Goal: Task Accomplishment & Management: Use online tool/utility

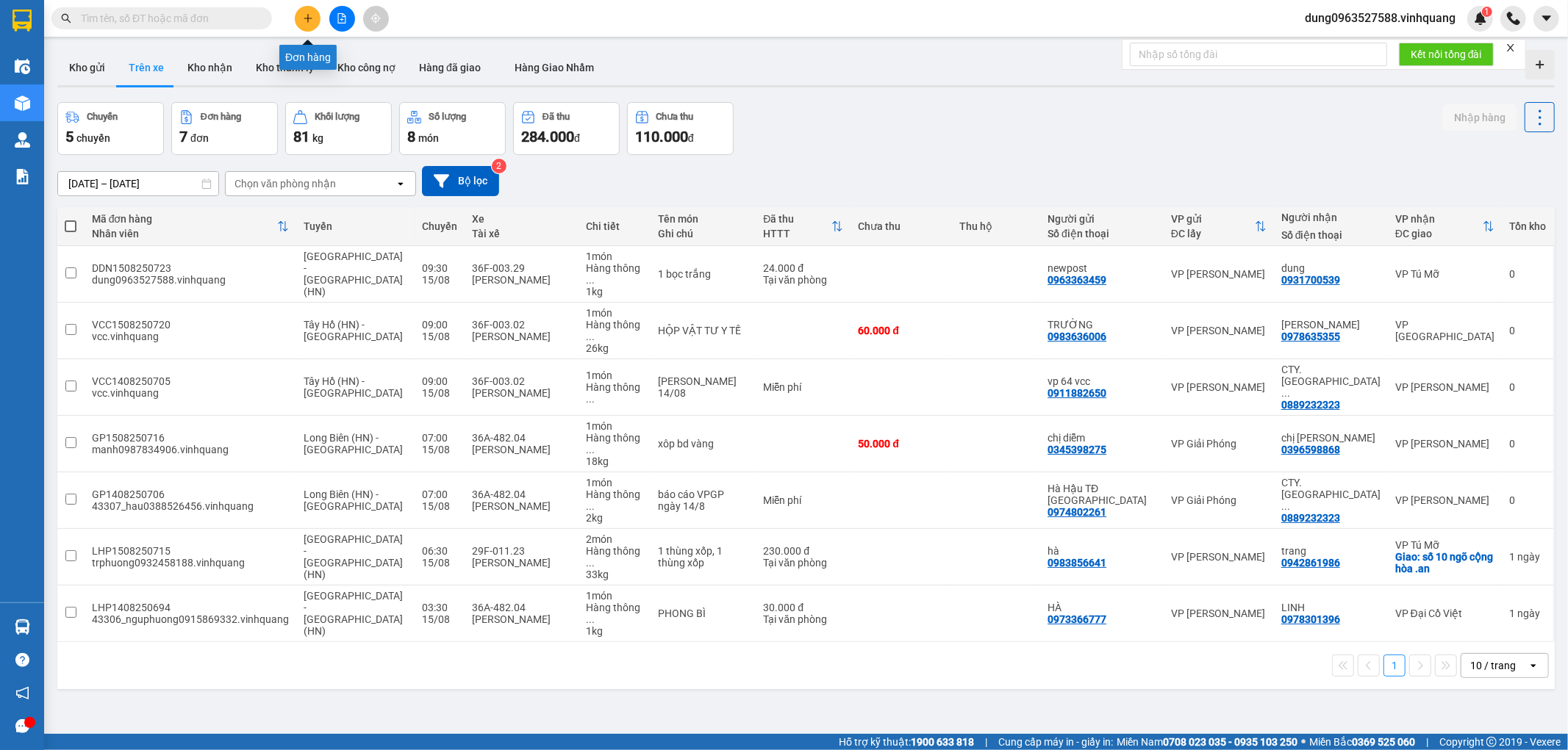
click at [313, 19] on button at bounding box center [307, 18] width 25 height 25
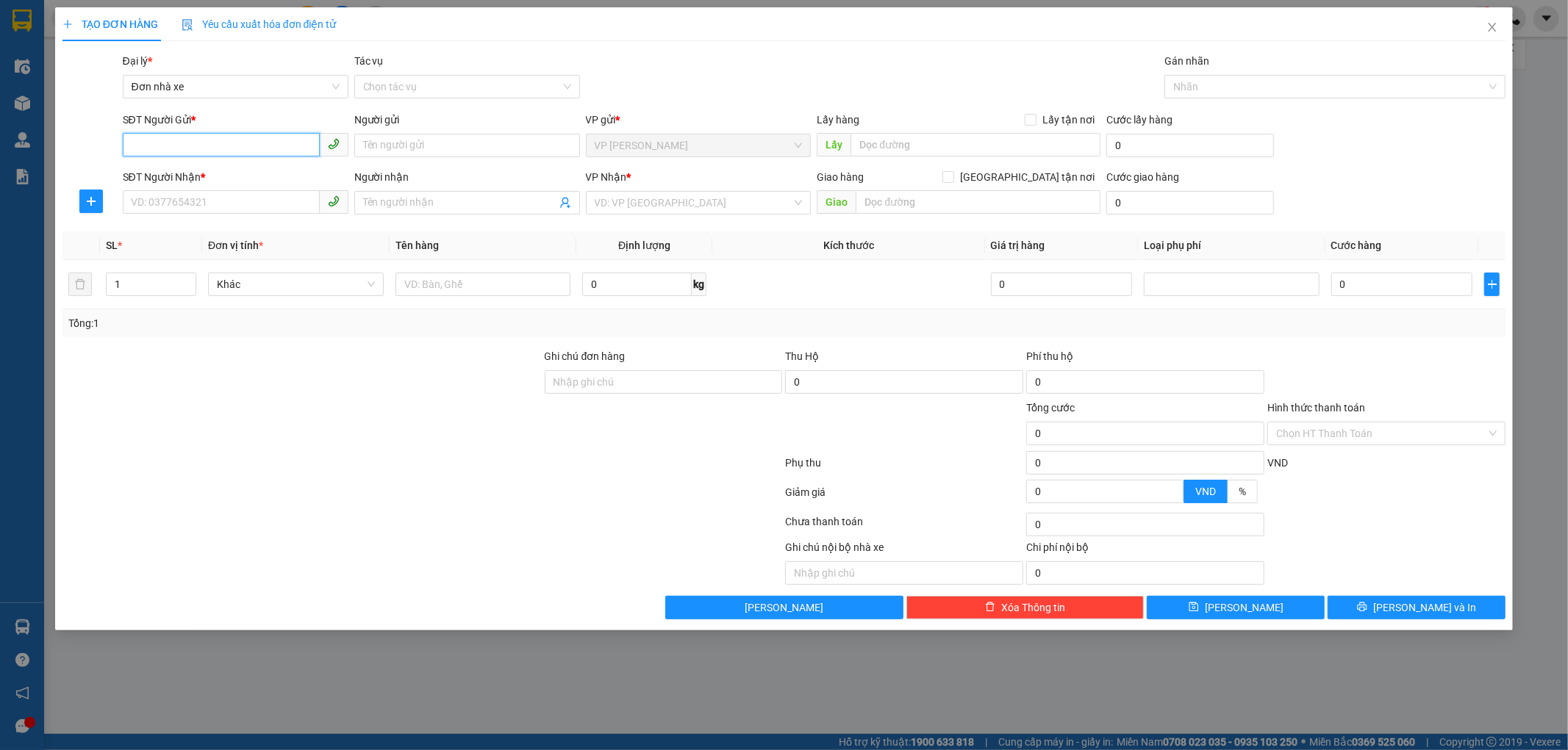
click at [240, 142] on input "SĐT Người Gửi *" at bounding box center [221, 145] width 197 height 24
click at [882, 343] on div "Transit Pickup Surcharge Ids Transit Deliver Surcharge Ids Transit Deliver Surc…" at bounding box center [784, 336] width 1444 height 566
type input "0985726371"
click at [428, 148] on input "Người gửi" at bounding box center [467, 145] width 226 height 24
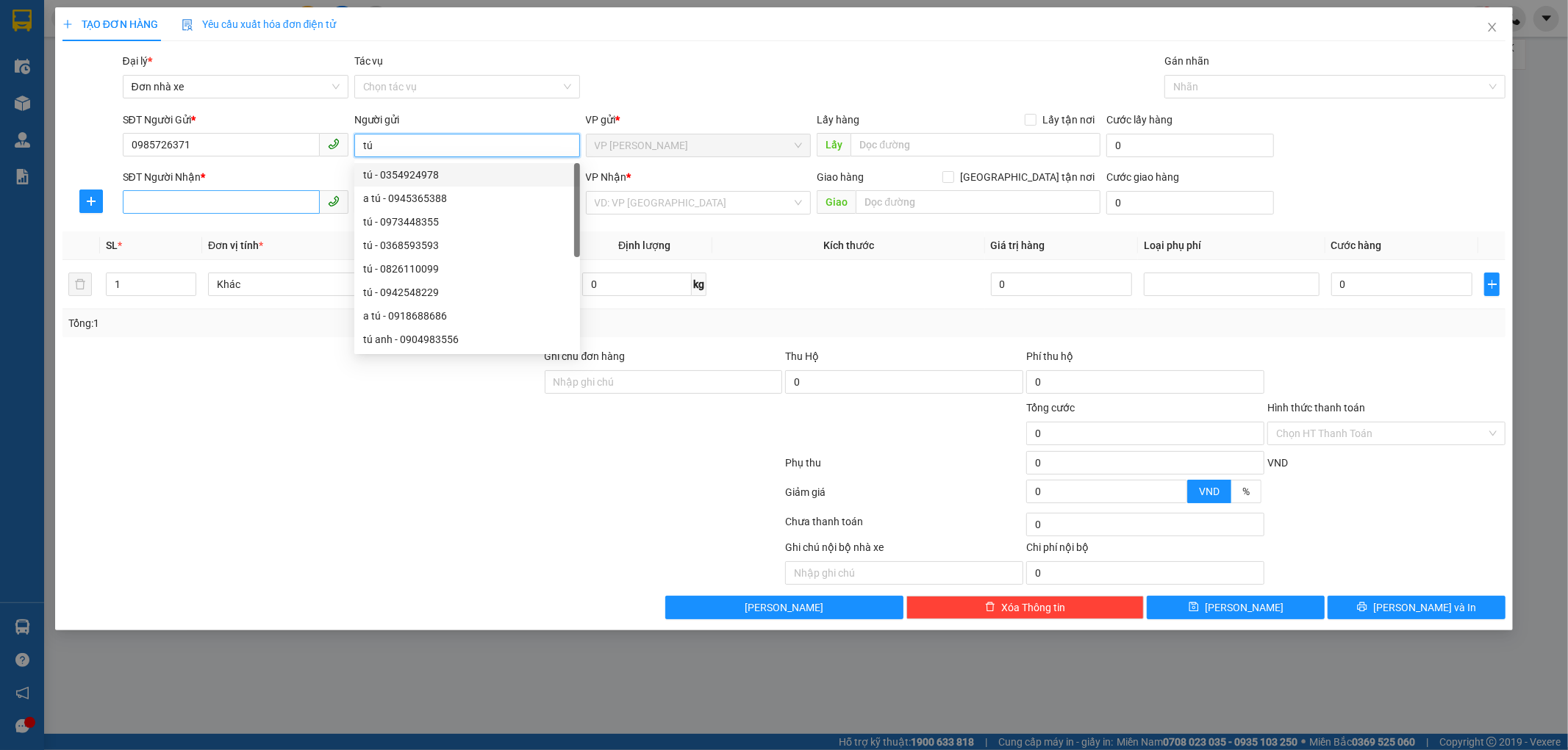
type input "tú"
click at [199, 200] on input "SĐT Người Nhận *" at bounding box center [221, 202] width 197 height 24
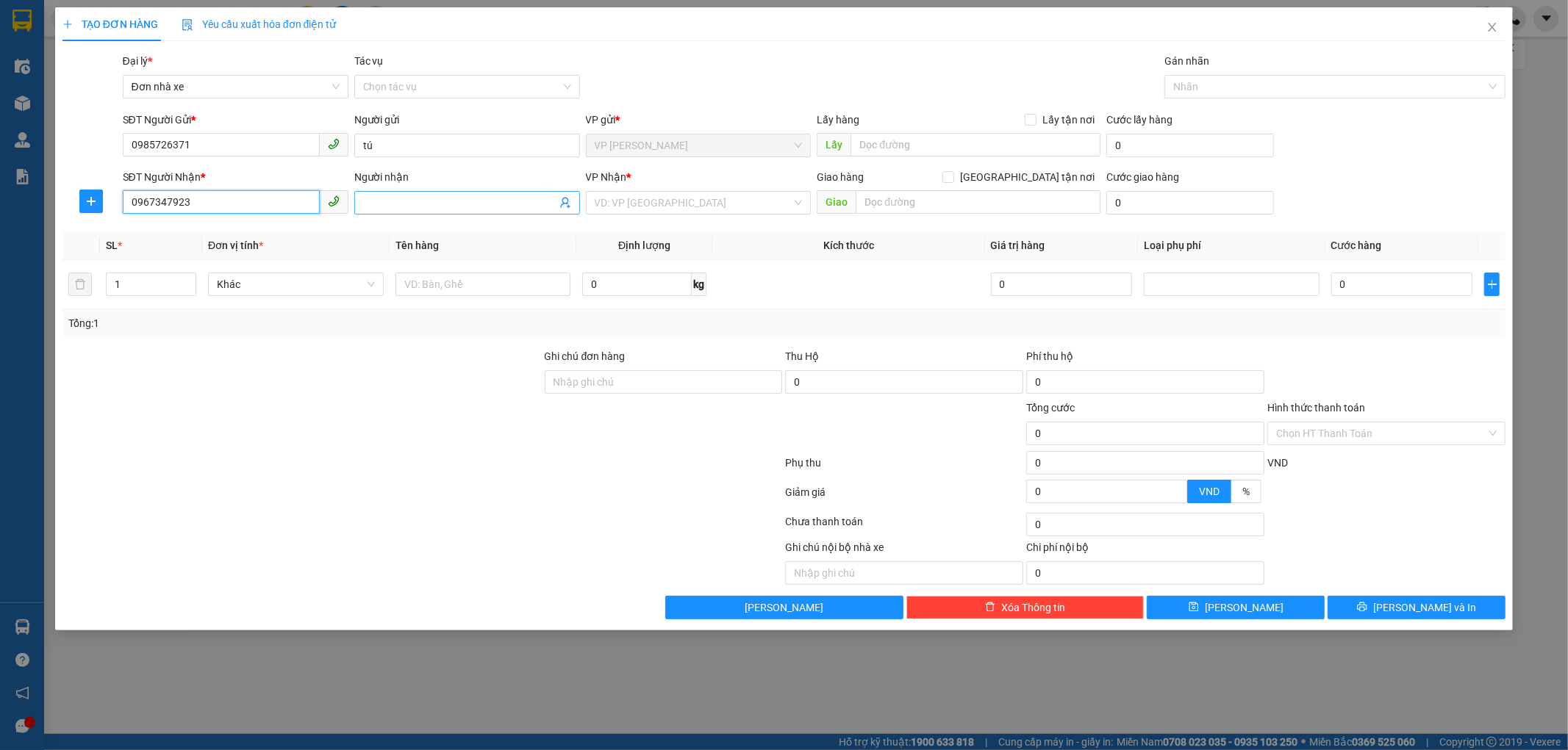
type input "0967347923"
click at [388, 202] on input "Người nhận" at bounding box center [459, 203] width 194 height 16
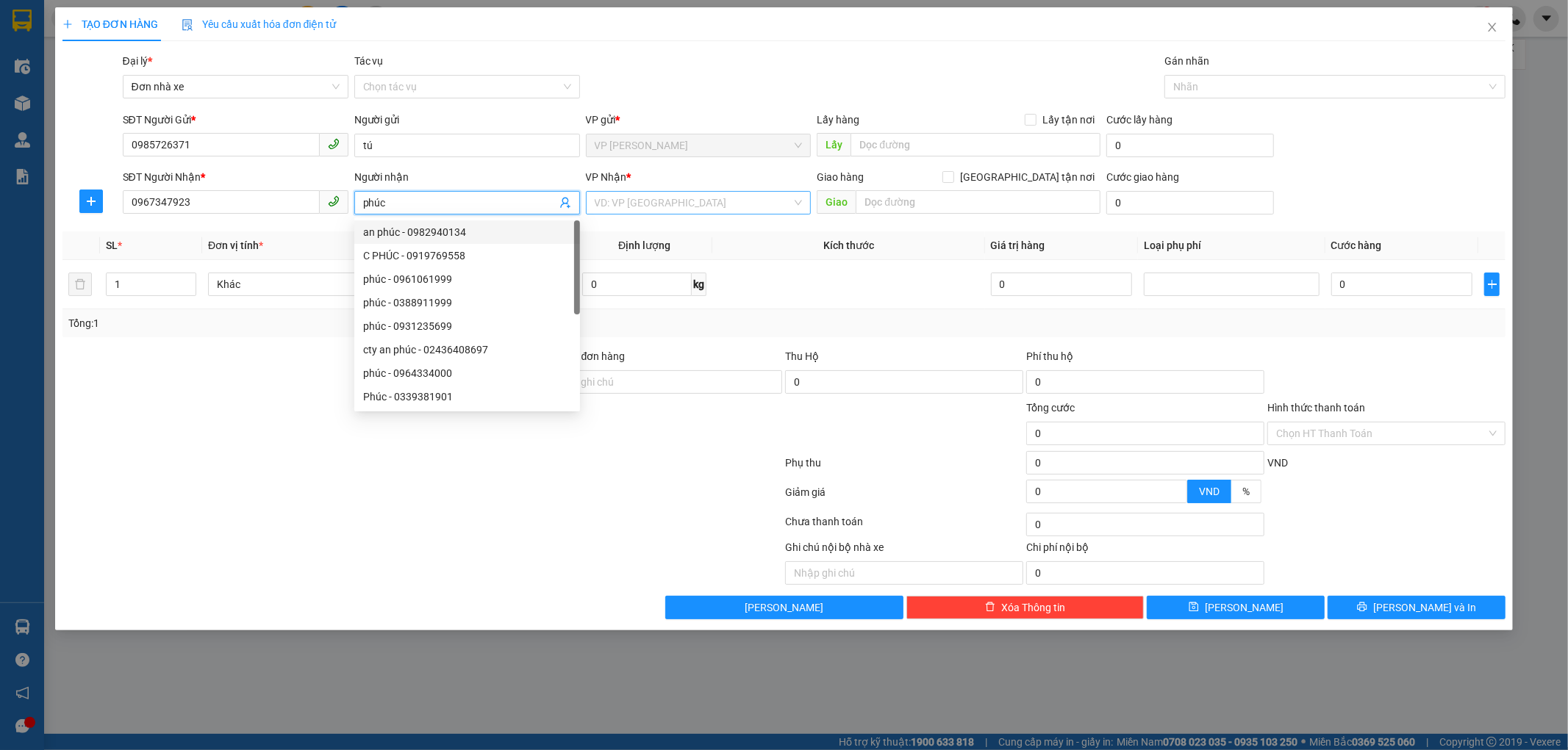
type input "phúc"
click at [716, 196] on input "search" at bounding box center [694, 203] width 198 height 22
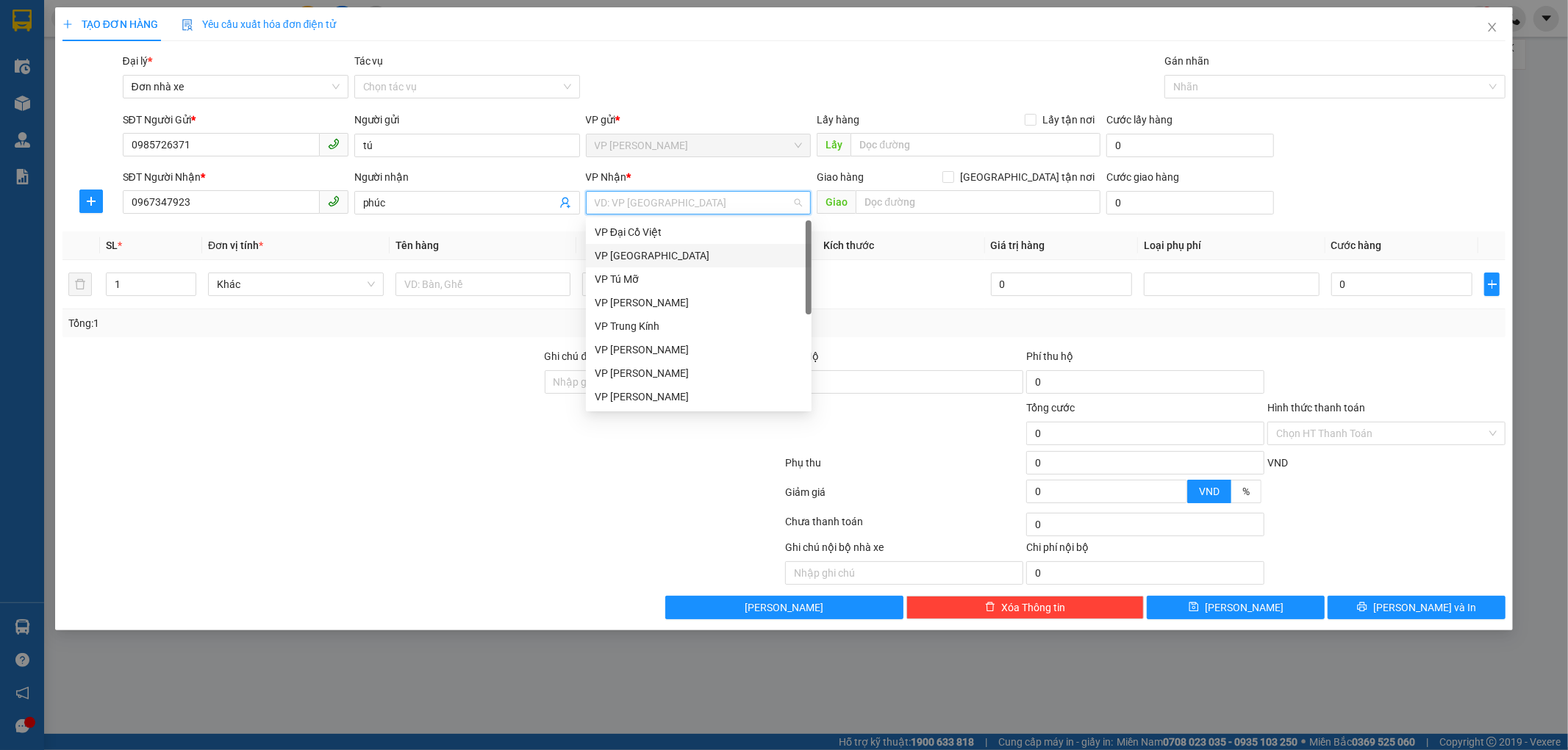
scroll to position [69, 0]
click at [631, 283] on div "VP [PERSON_NAME]" at bounding box center [699, 280] width 208 height 16
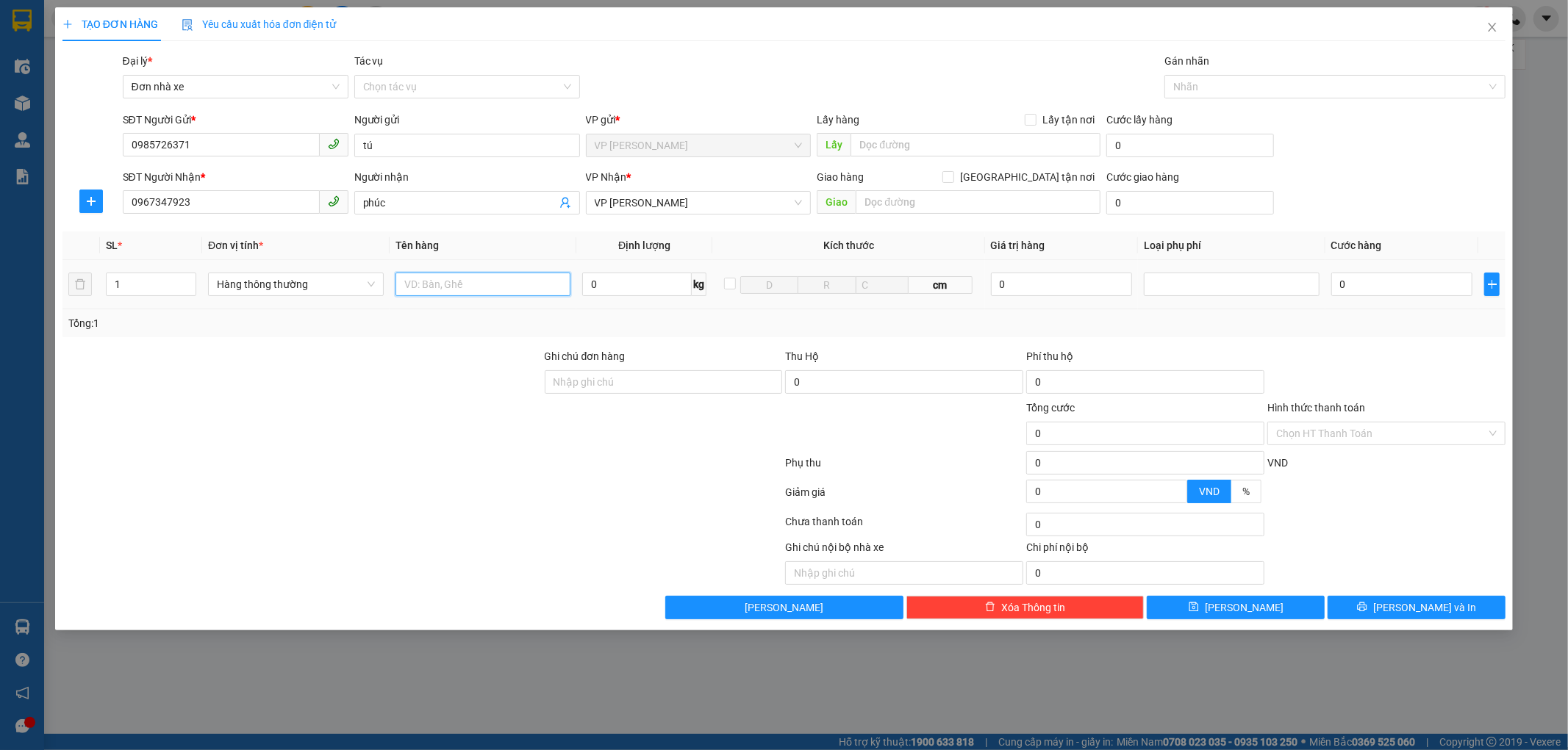
click at [421, 283] on input "text" at bounding box center [483, 284] width 176 height 24
type input "1 thùng sốp trắng"
click at [598, 282] on input "0" at bounding box center [637, 284] width 110 height 24
type input "7"
click at [1382, 281] on input "0" at bounding box center [1402, 284] width 141 height 24
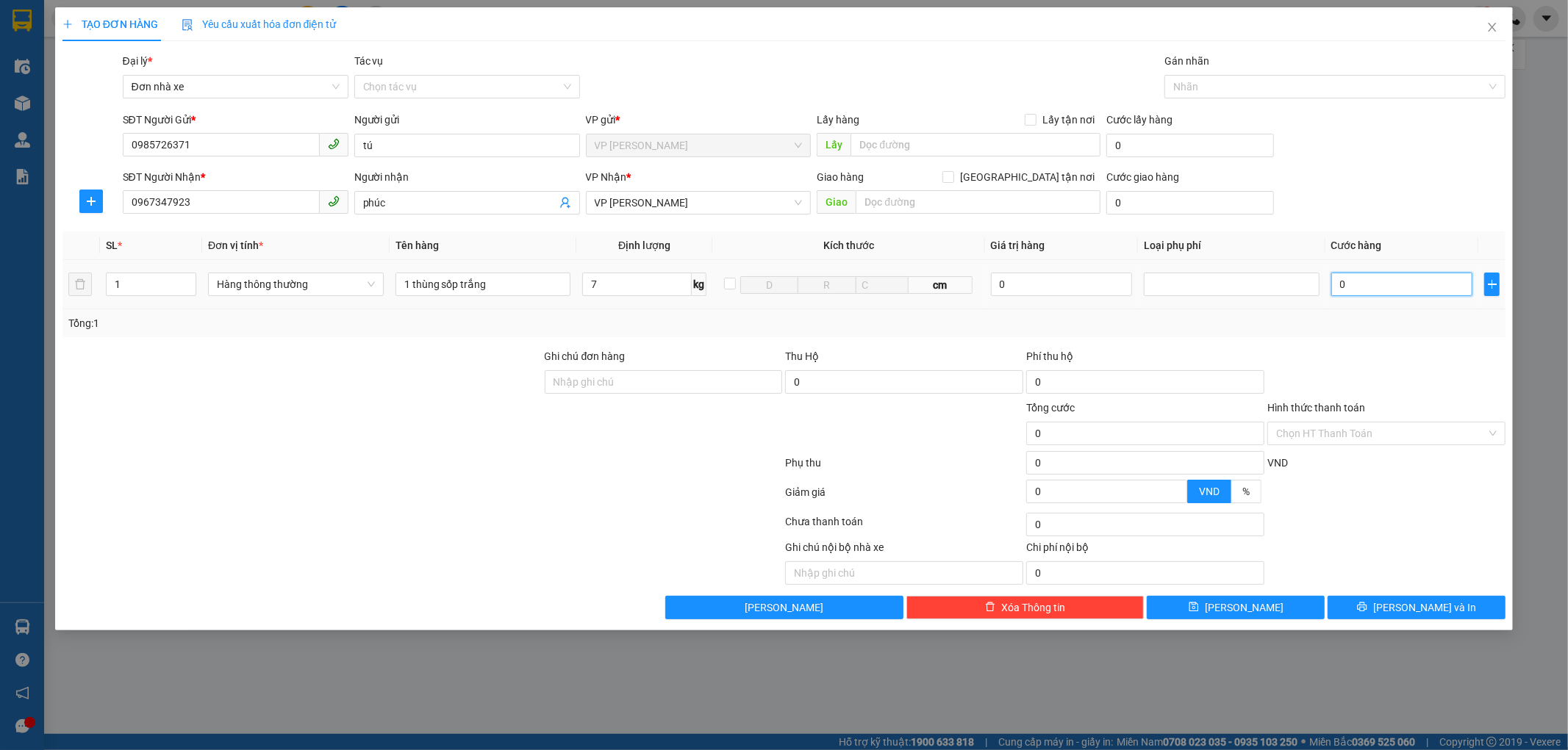
type input "40.000"
click at [1420, 609] on span "[PERSON_NAME] và In" at bounding box center [1425, 608] width 103 height 16
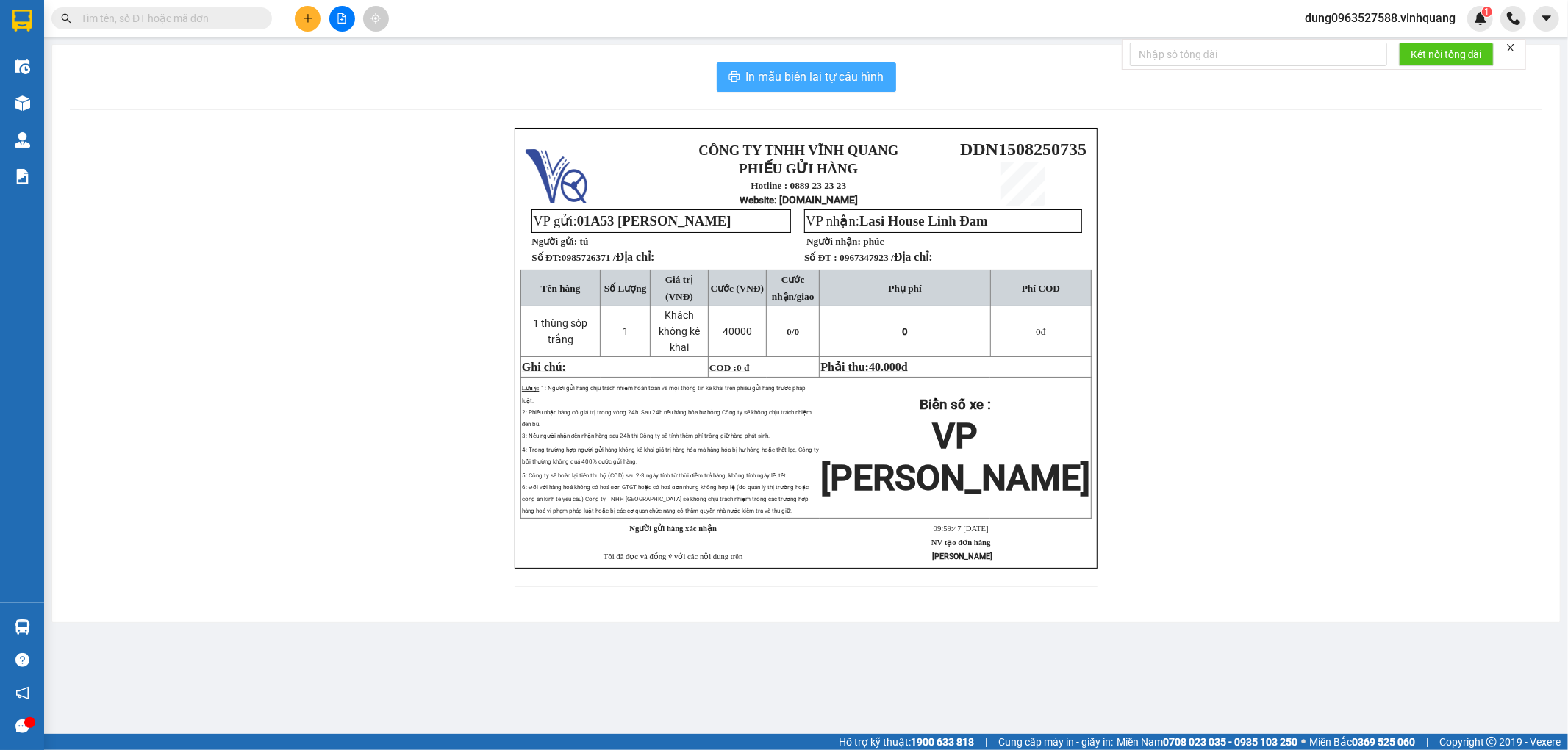
click at [817, 84] on span "In mẫu biên lai tự cấu hình" at bounding box center [815, 77] width 138 height 18
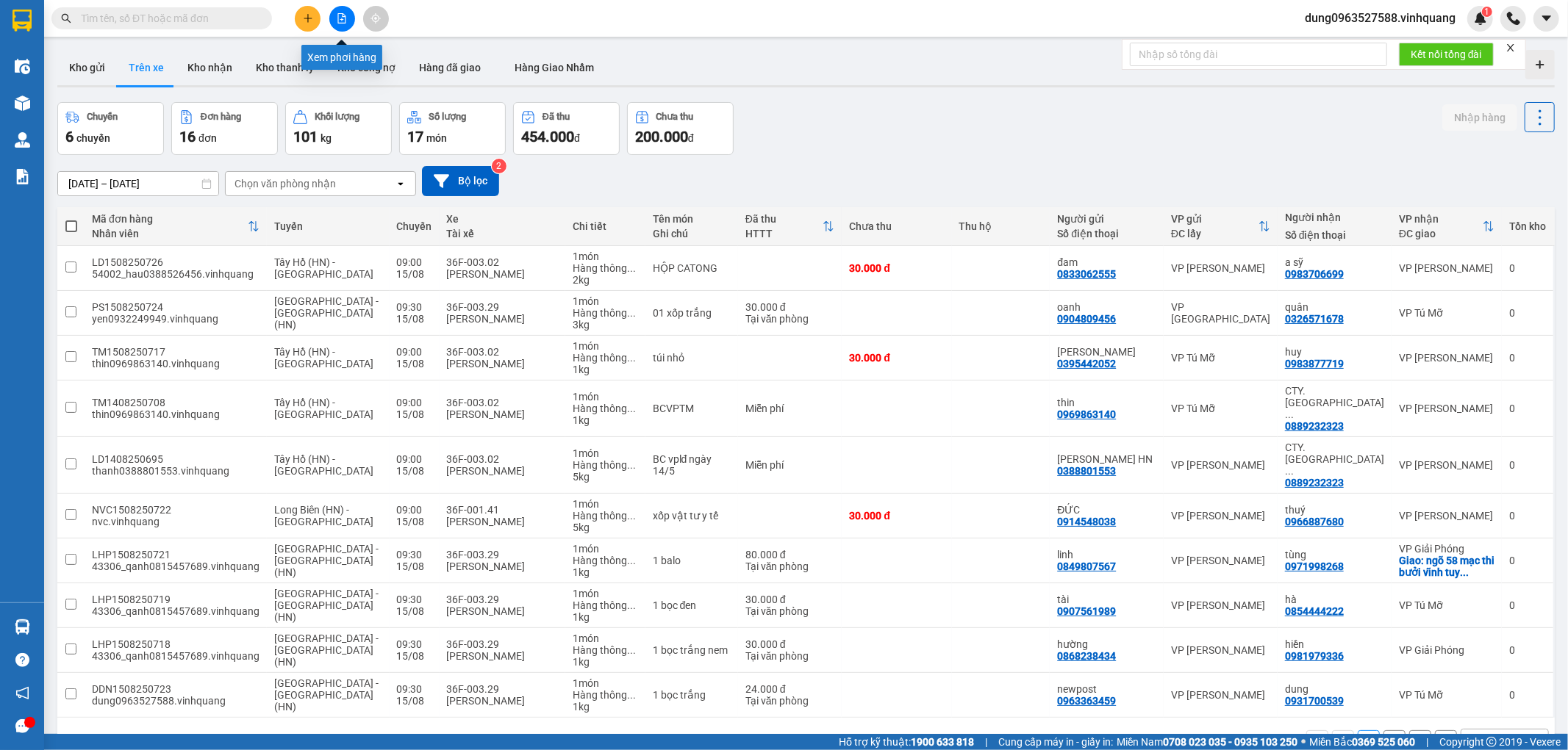
click at [338, 15] on icon "file-add" at bounding box center [343, 18] width 8 height 11
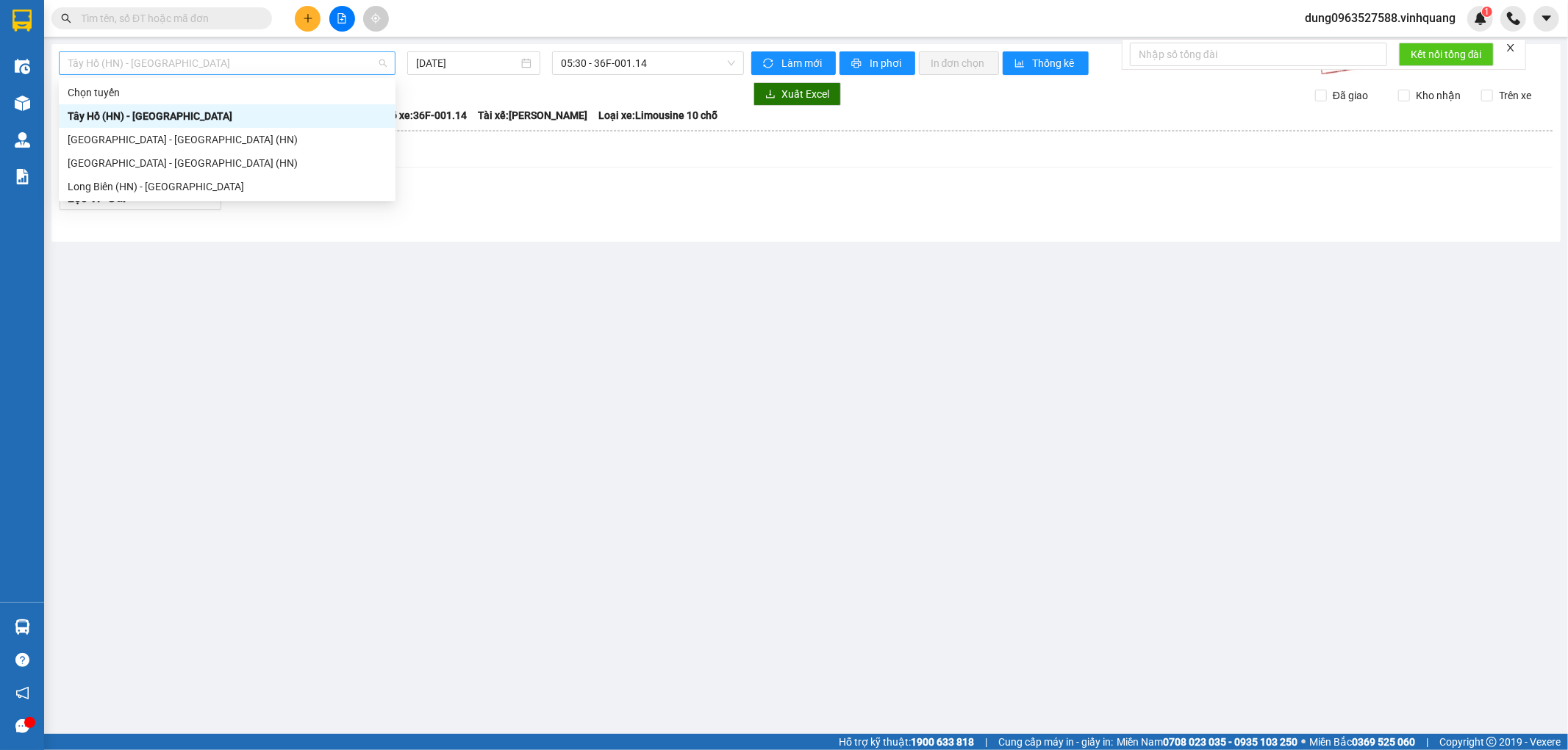
click at [379, 60] on span "Tây Hồ (HN) - [GEOGRAPHIC_DATA]" at bounding box center [227, 63] width 319 height 22
click at [251, 163] on div "[GEOGRAPHIC_DATA] - [GEOGRAPHIC_DATA] (HN)" at bounding box center [227, 163] width 319 height 16
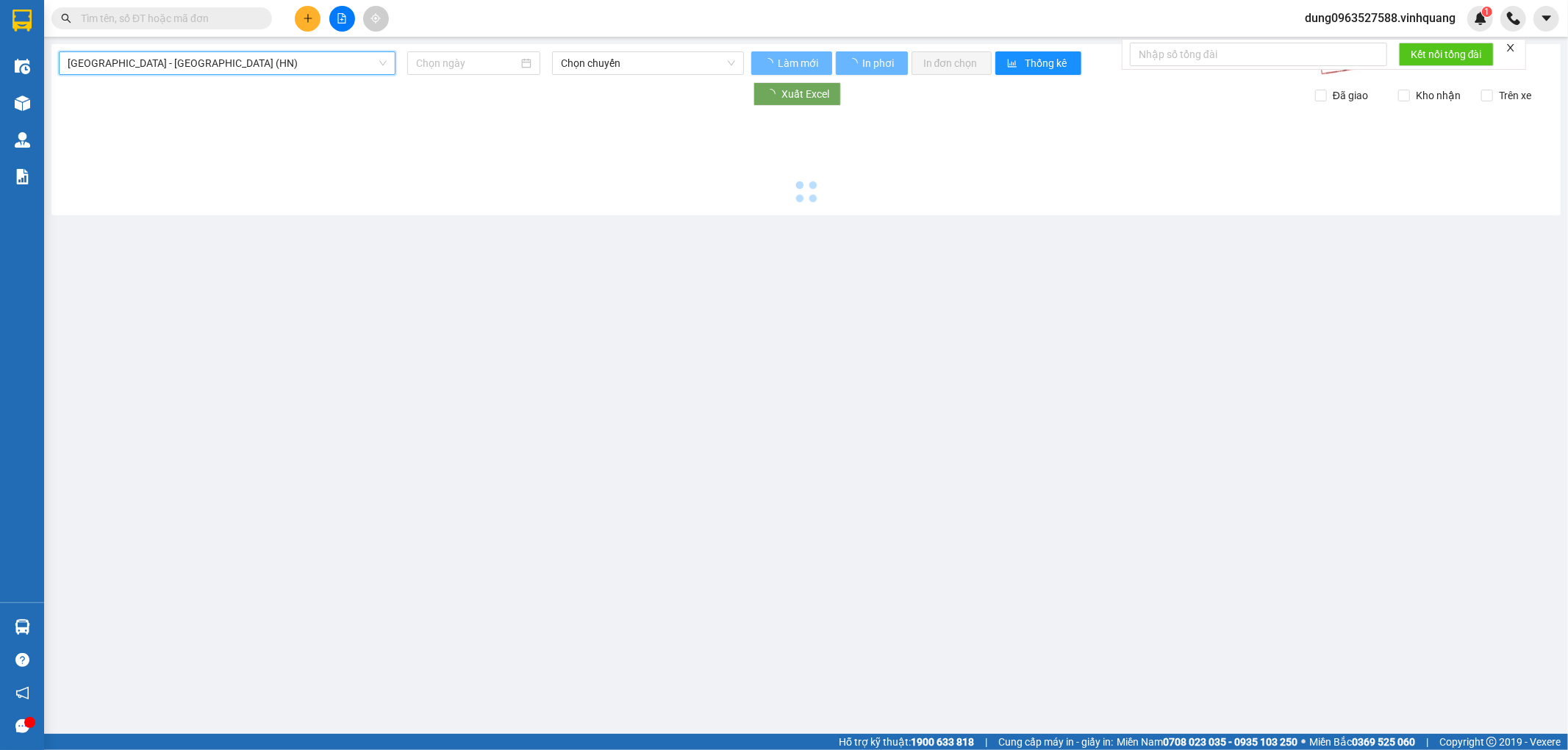
type input "[DATE]"
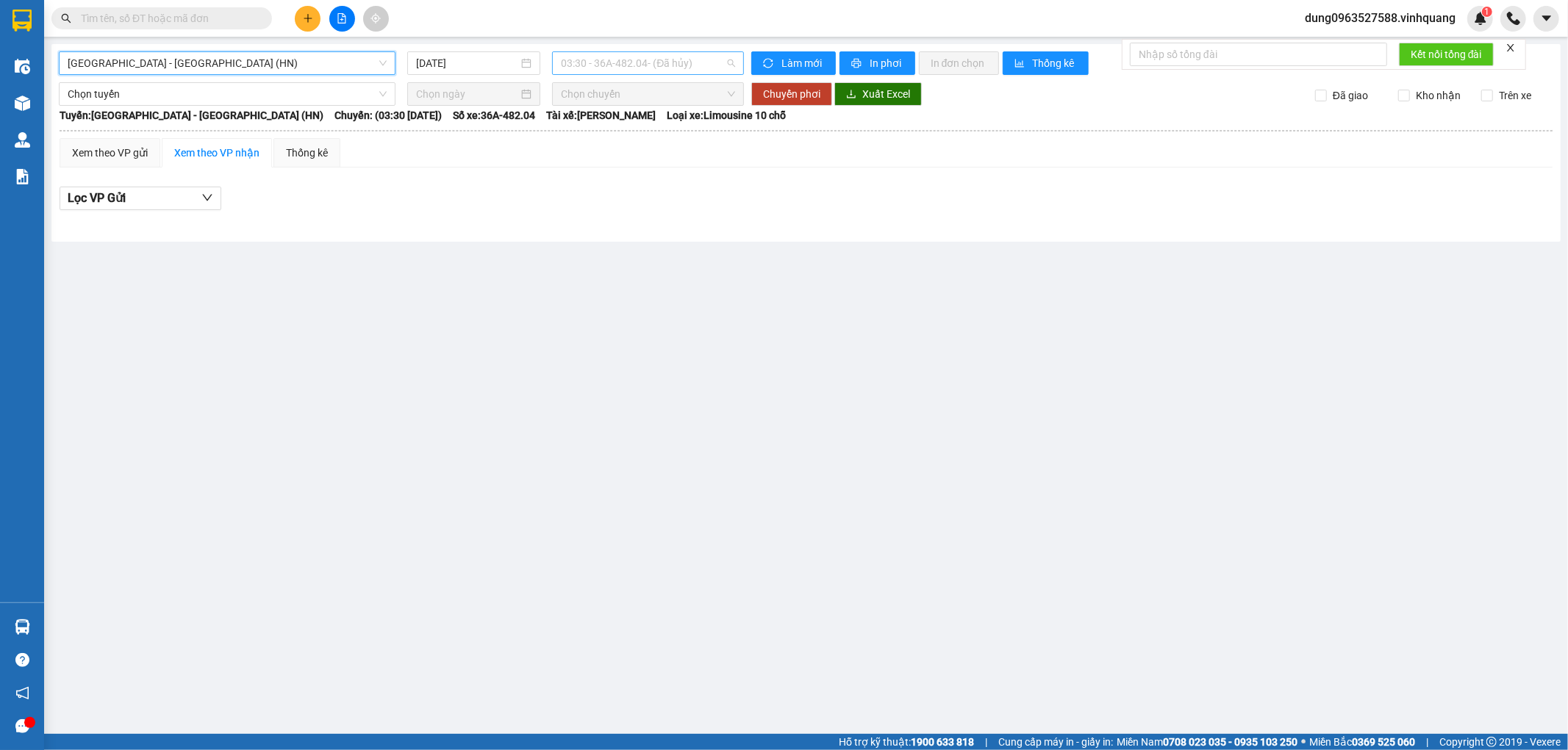
click at [728, 61] on span "03:30 - 36A-482.04 - (Đã hủy)" at bounding box center [647, 63] width 173 height 22
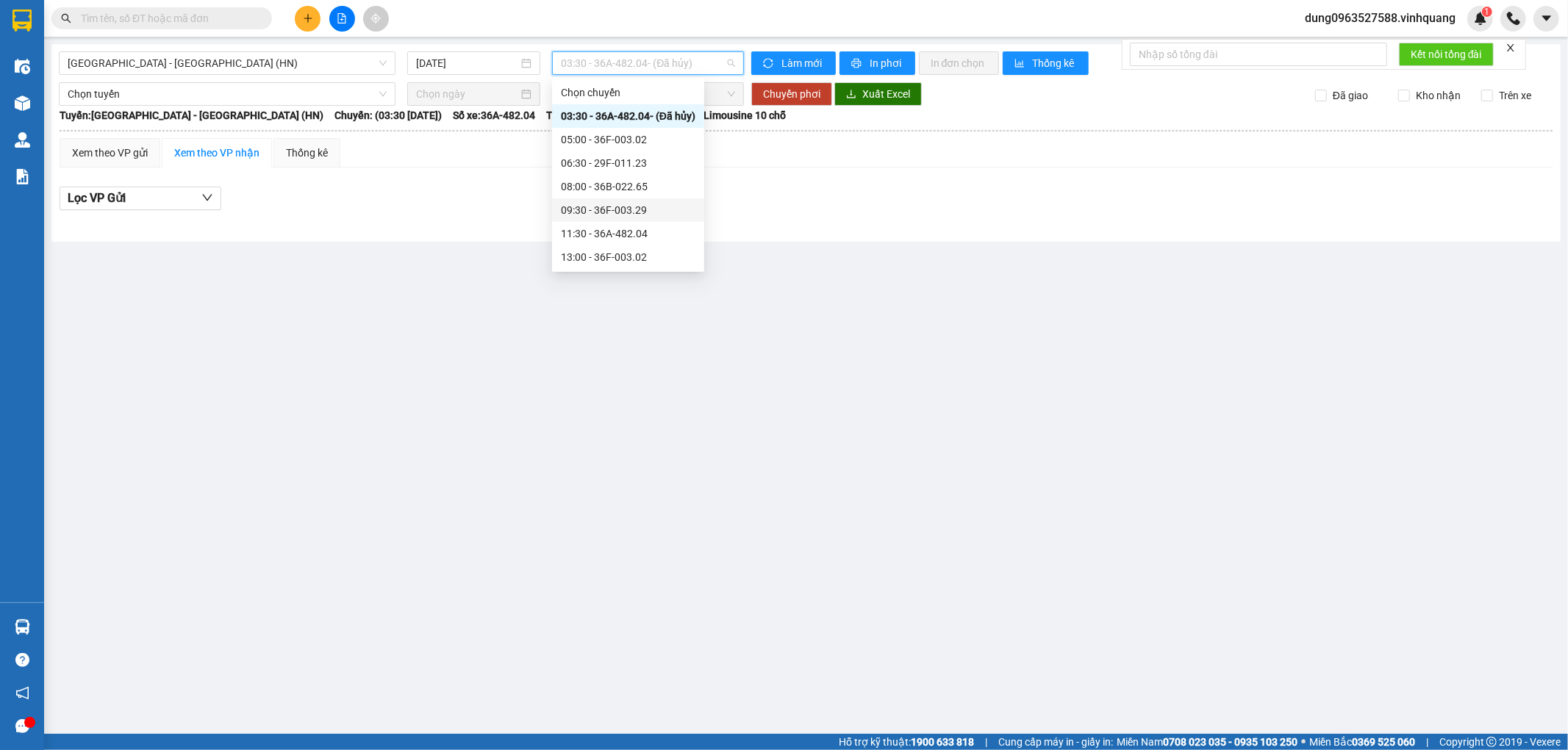
click at [640, 212] on div "09:30 - 36F-003.29" at bounding box center [628, 210] width 135 height 16
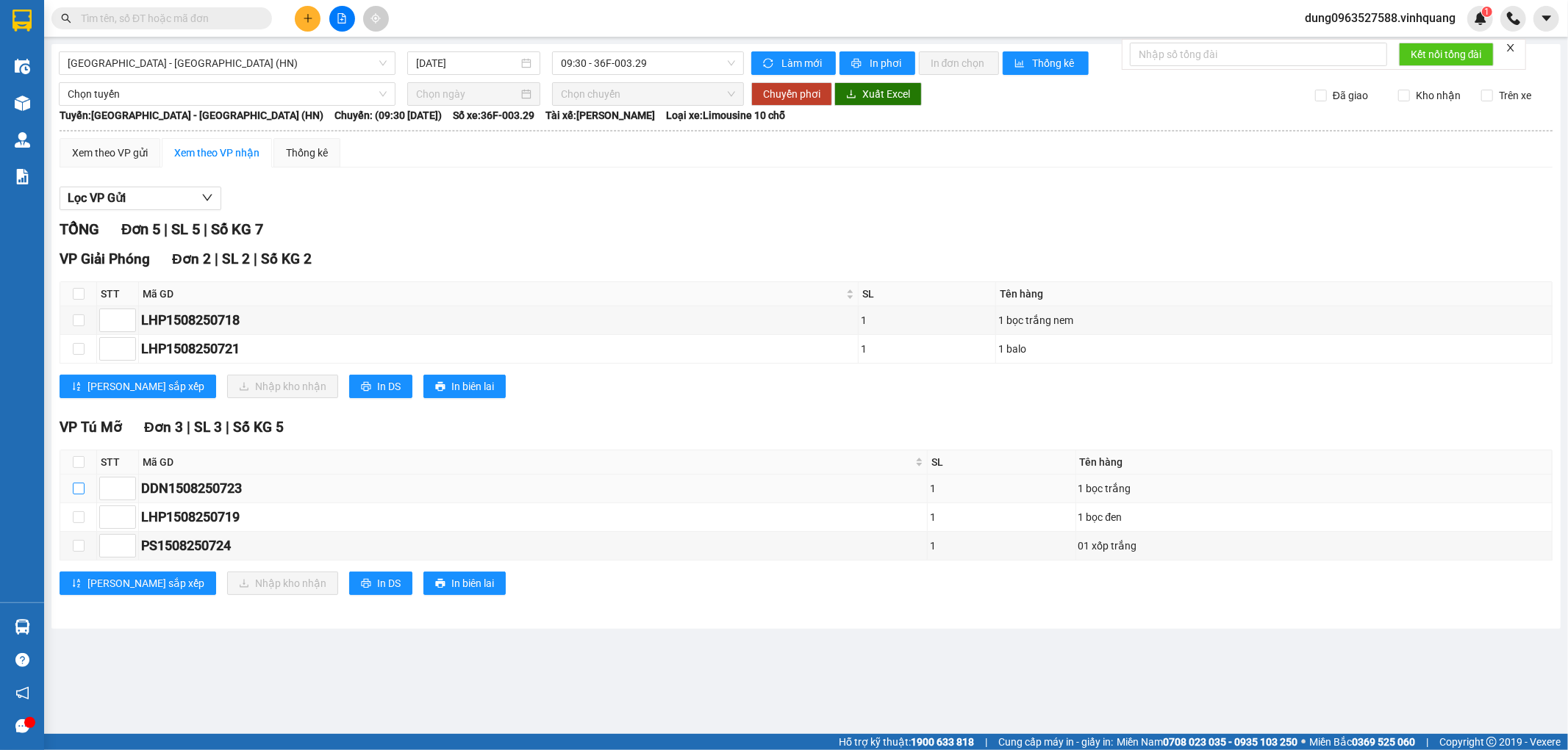
click at [78, 488] on input "checkbox" at bounding box center [78, 489] width 11 height 11
checkbox input "true"
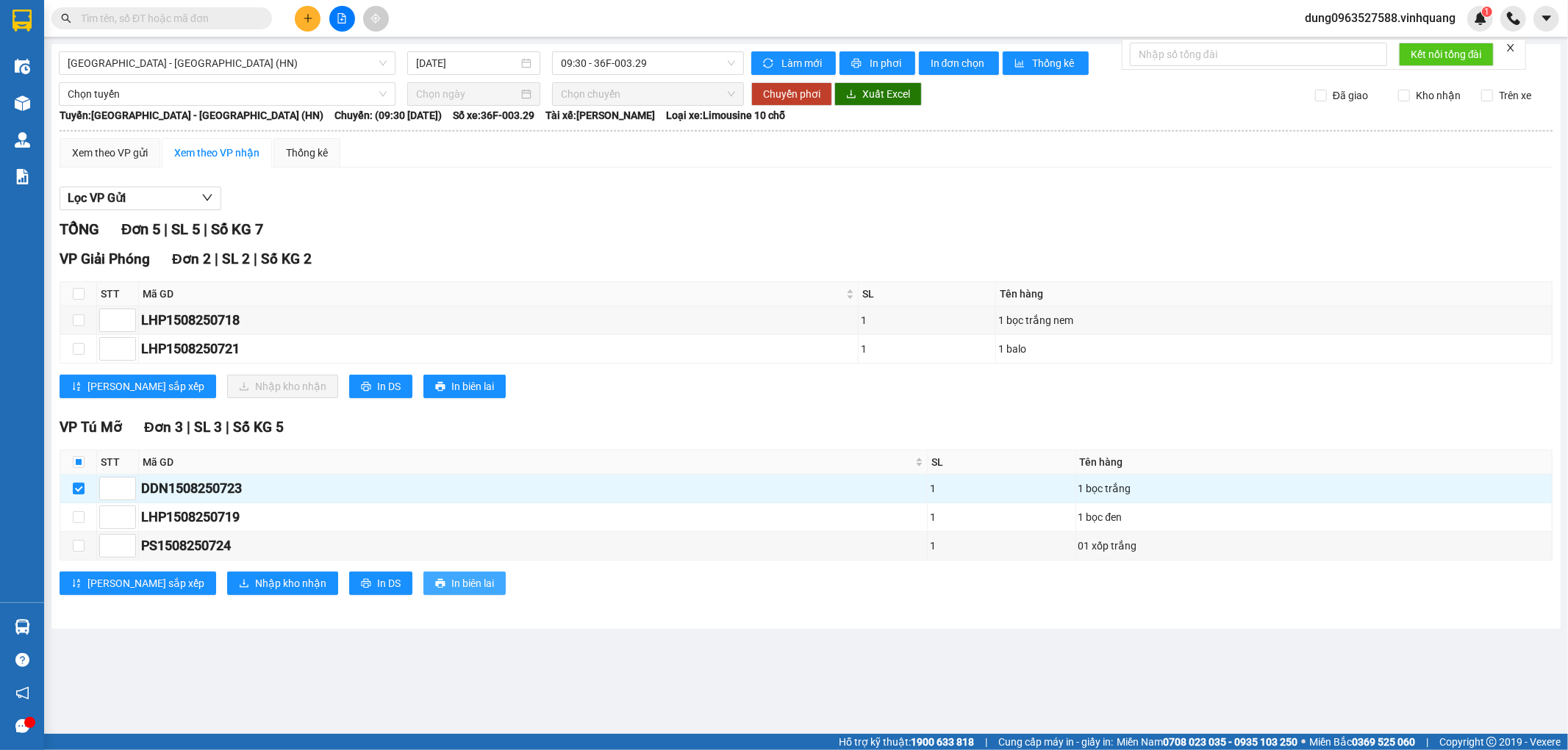
click at [451, 589] on span "In biên lai" at bounding box center [473, 583] width 43 height 16
